Goal: Information Seeking & Learning: Learn about a topic

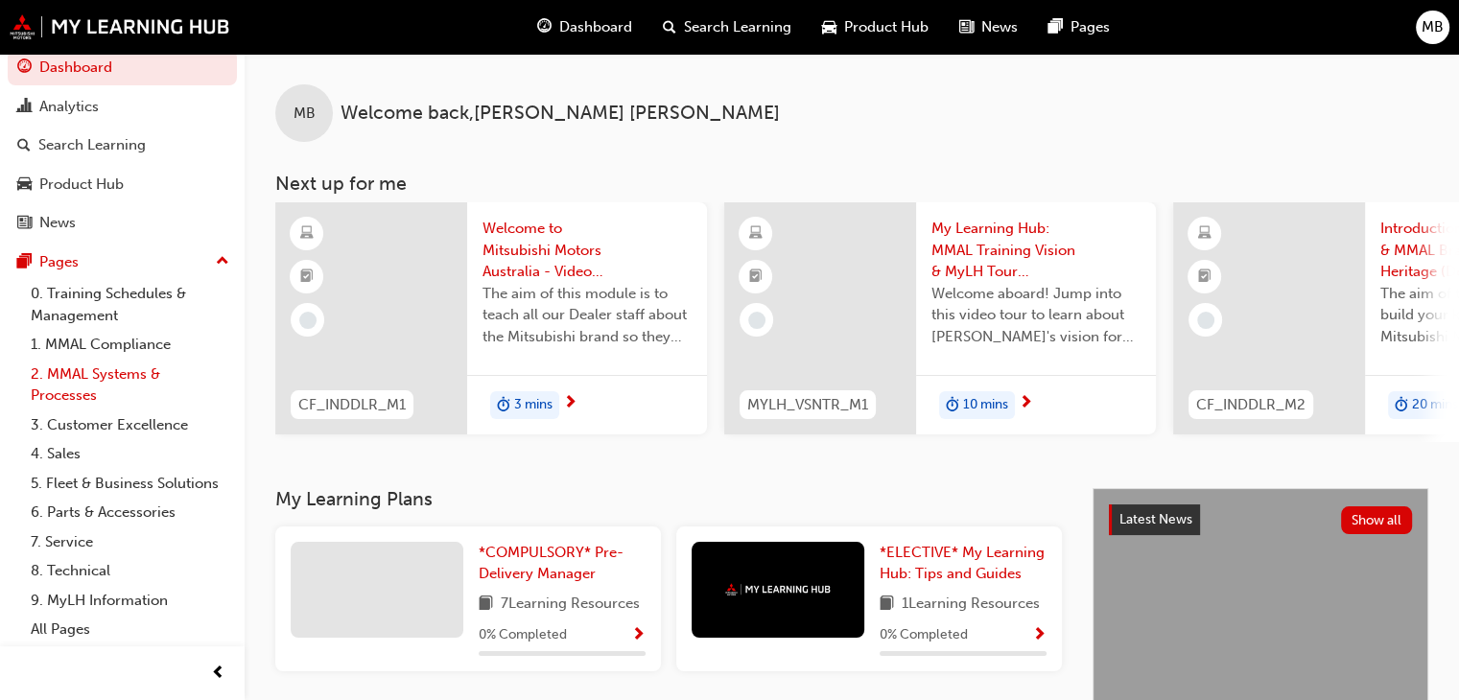
scroll to position [38, 0]
click at [80, 567] on link "8. Technical" at bounding box center [130, 571] width 214 height 30
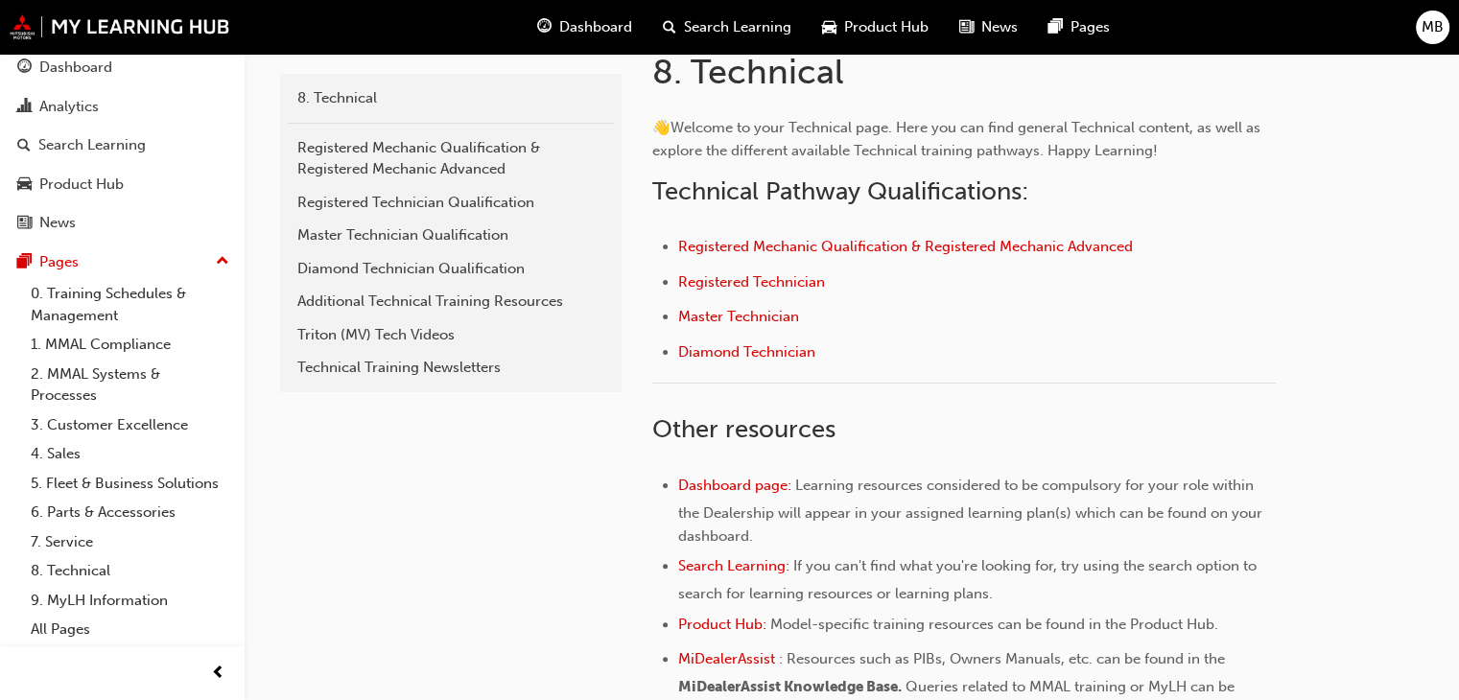
scroll to position [288, 0]
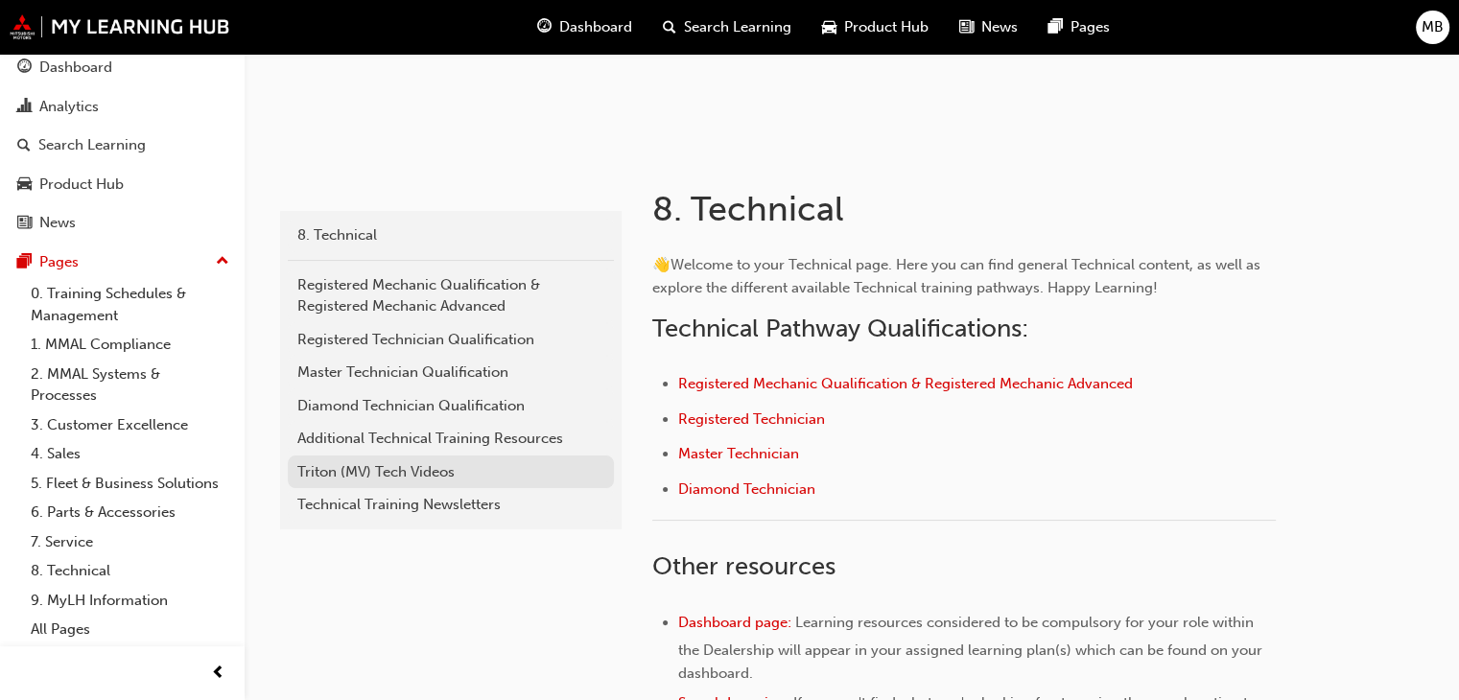
click at [317, 469] on div "Triton (MV) Tech Videos" at bounding box center [450, 472] width 307 height 22
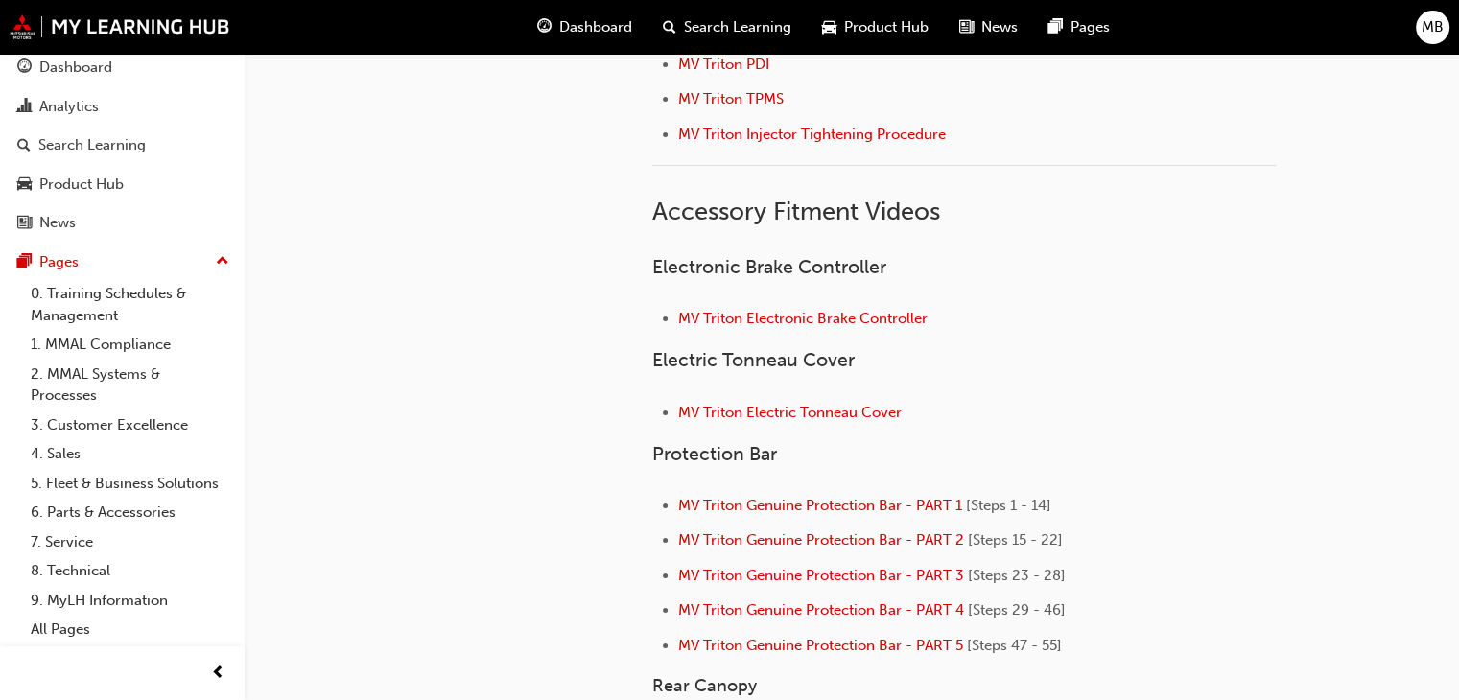
scroll to position [288, 0]
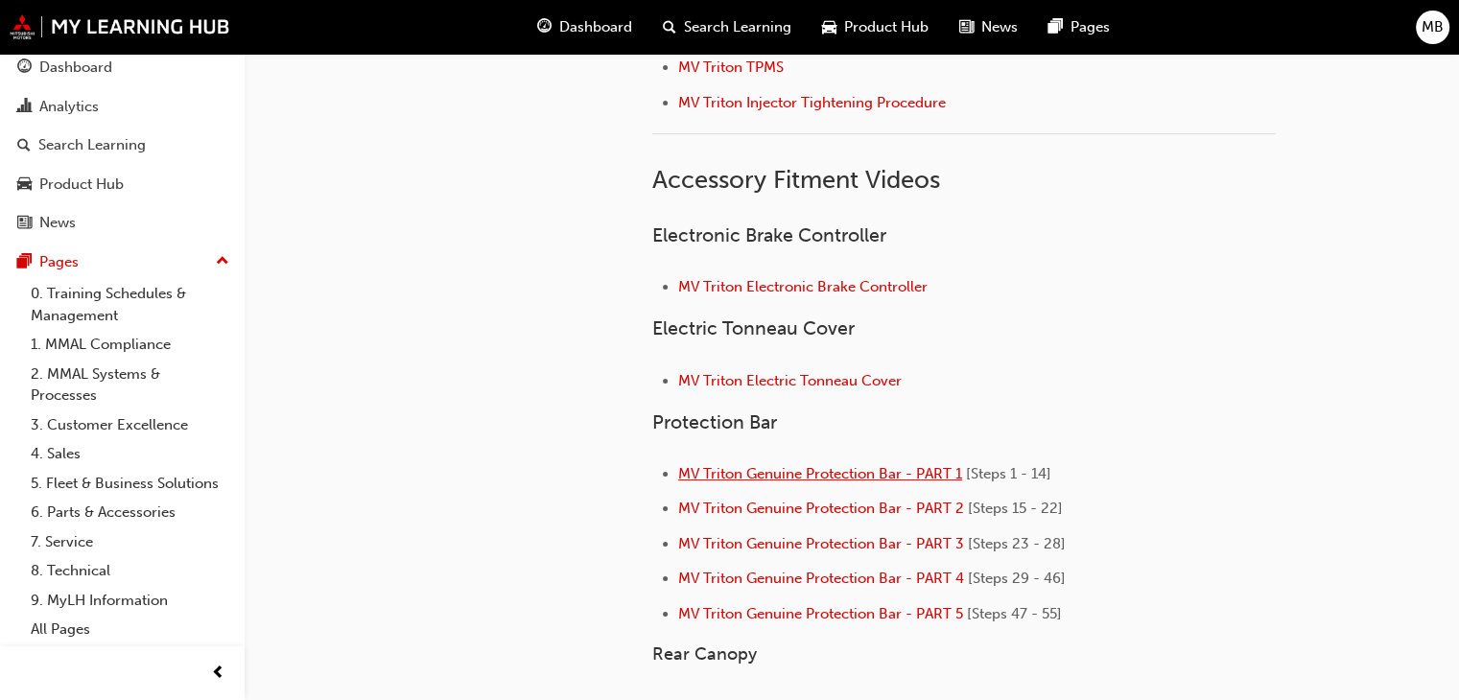
click at [744, 469] on span "MV Triton Genuine Protection Bar - PART 1" at bounding box center [820, 473] width 284 height 17
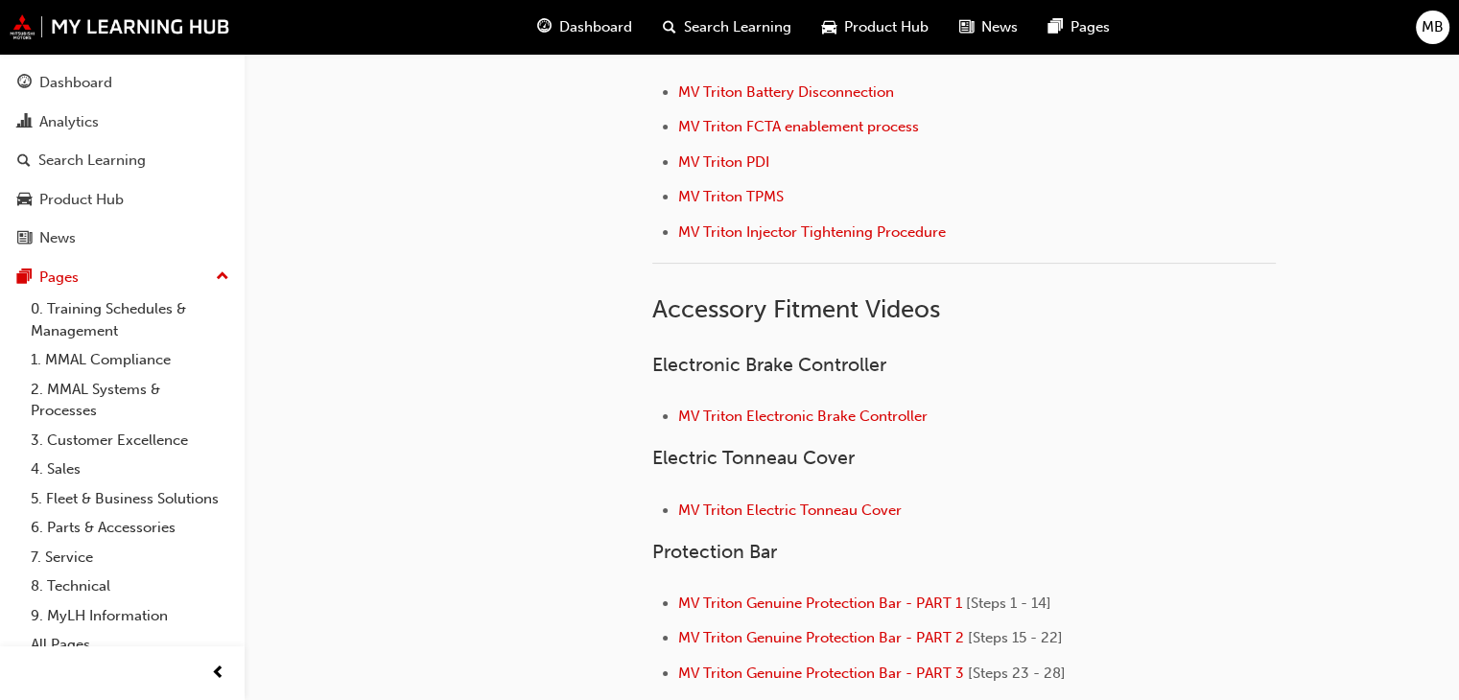
scroll to position [192, 0]
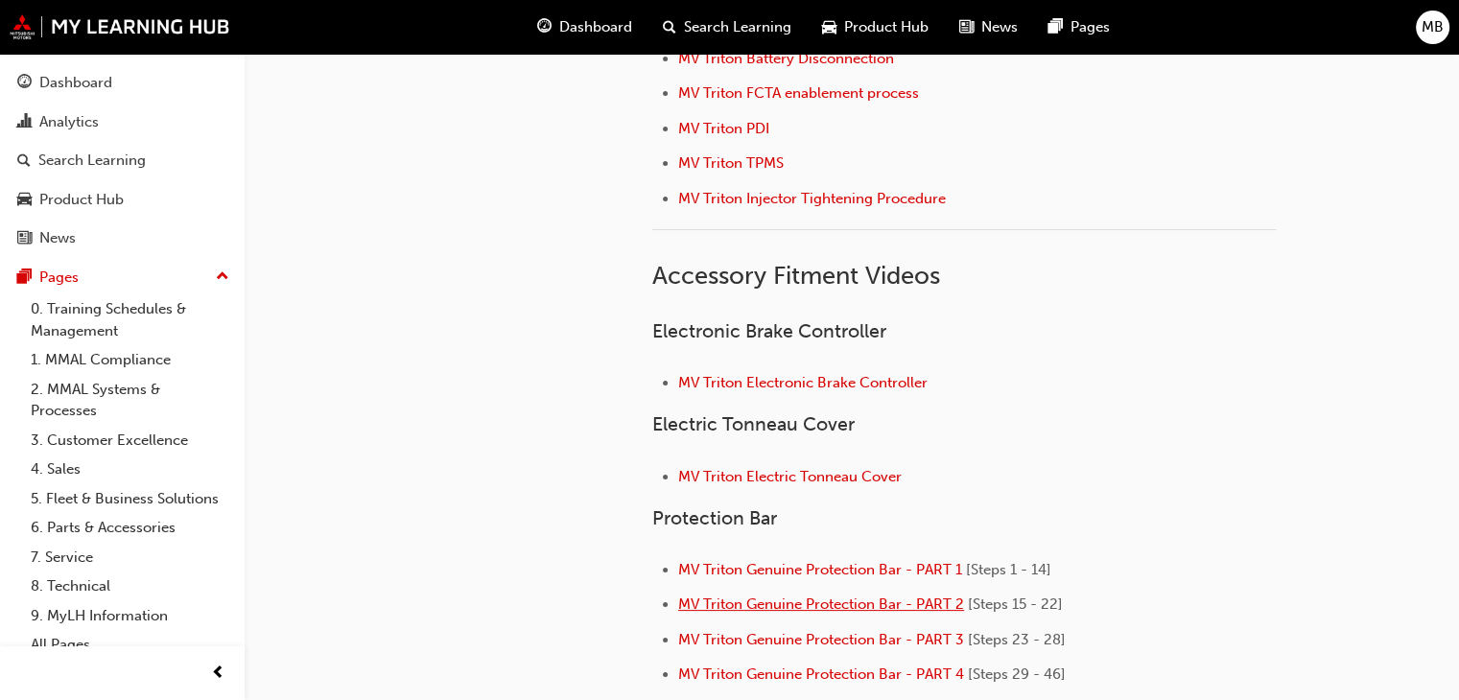
click at [868, 602] on span "MV Triton Genuine Protection Bar - PART 2" at bounding box center [821, 604] width 286 height 17
